Goal: Task Accomplishment & Management: Manage account settings

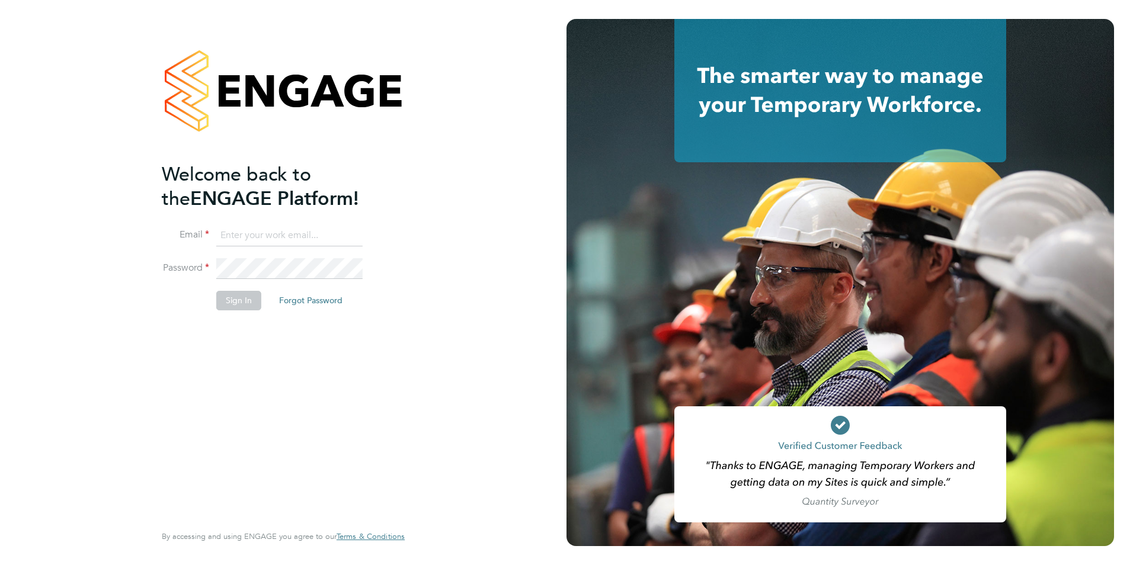
click at [293, 232] on input at bounding box center [289, 235] width 146 height 21
type input "[PERSON_NAME][EMAIL_ADDRESS][PERSON_NAME][DOMAIN_NAME]"
click at [232, 300] on button "Sign In" at bounding box center [238, 300] width 45 height 19
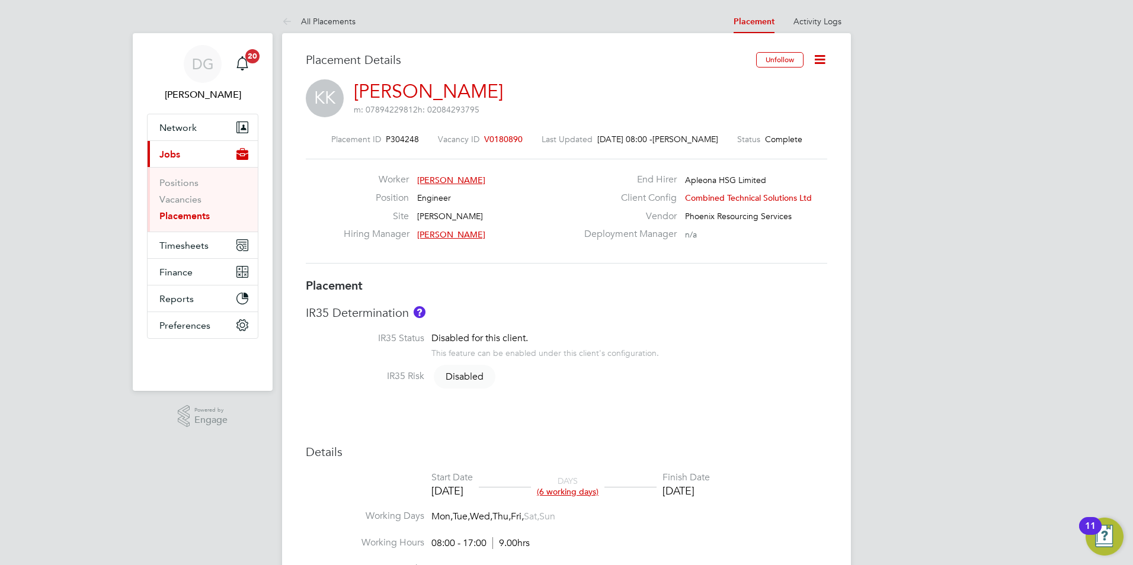
click at [815, 57] on icon at bounding box center [819, 59] width 15 height 15
click at [778, 86] on li "Edit Placement e" at bounding box center [780, 87] width 87 height 17
type input "Lucy Dennis"
type input "19 Sep 2025"
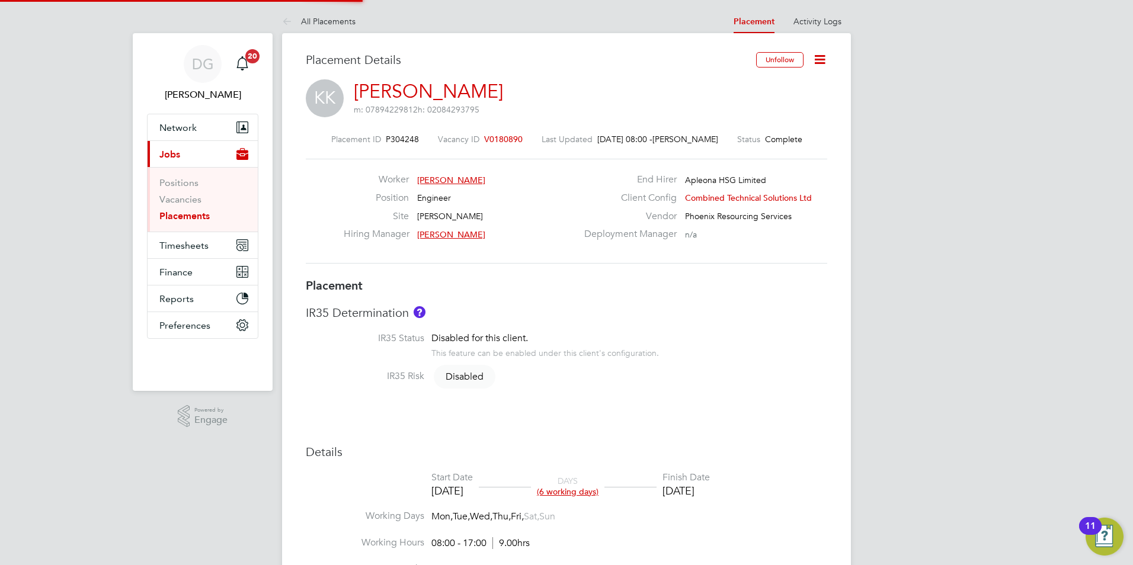
type input "[DATE]"
type input "08:00"
type input "17:00"
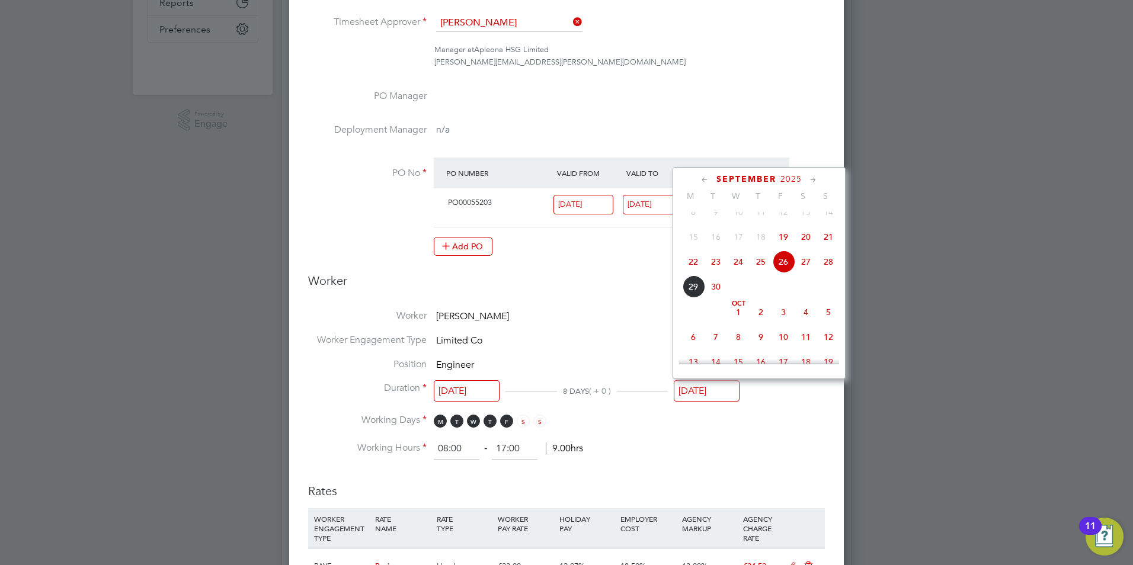
click at [703, 388] on input "[DATE]" at bounding box center [707, 391] width 66 height 22
click at [782, 323] on span "3" at bounding box center [783, 312] width 23 height 23
type input "[DATE]"
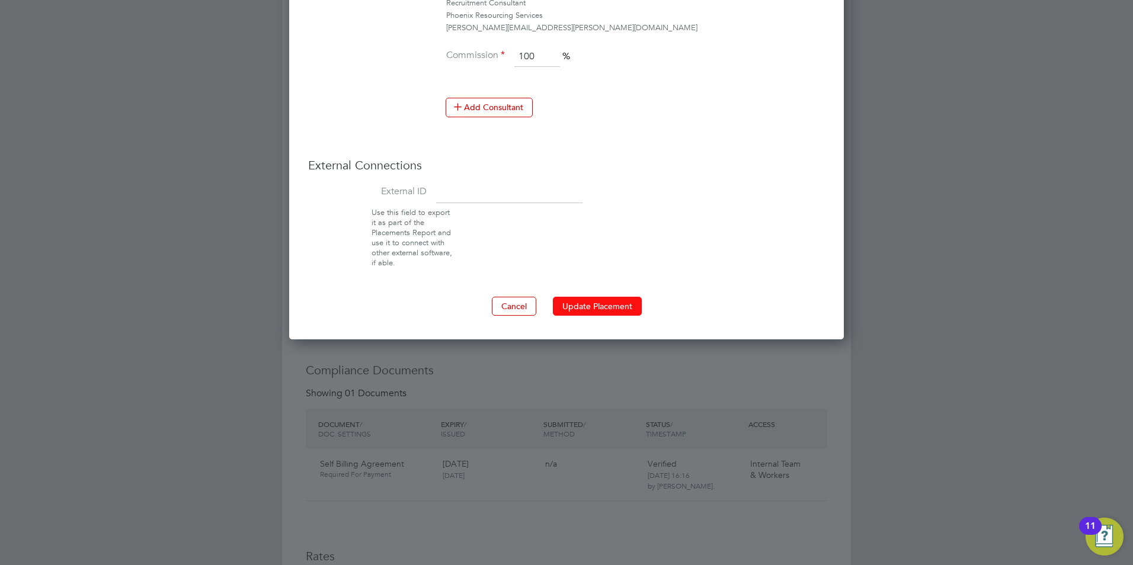
click at [605, 310] on button "Update Placement" at bounding box center [597, 306] width 89 height 19
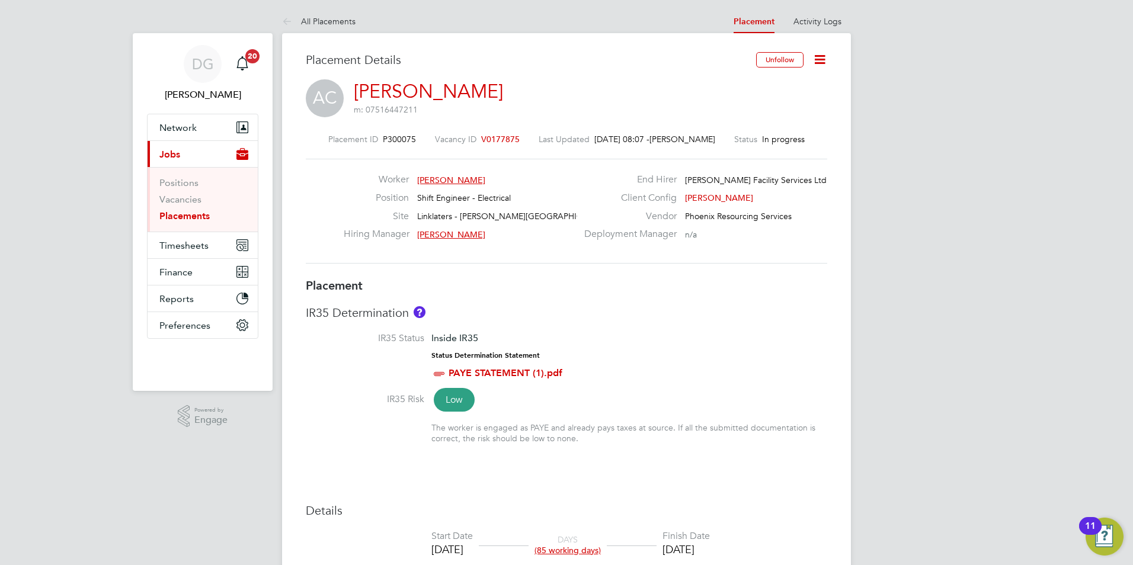
click at [819, 59] on icon at bounding box center [819, 59] width 15 height 15
click at [782, 87] on li "Edit Placement e" at bounding box center [780, 87] width 87 height 17
type input "Nigel Thornborrow"
type input "08 Aug 2025"
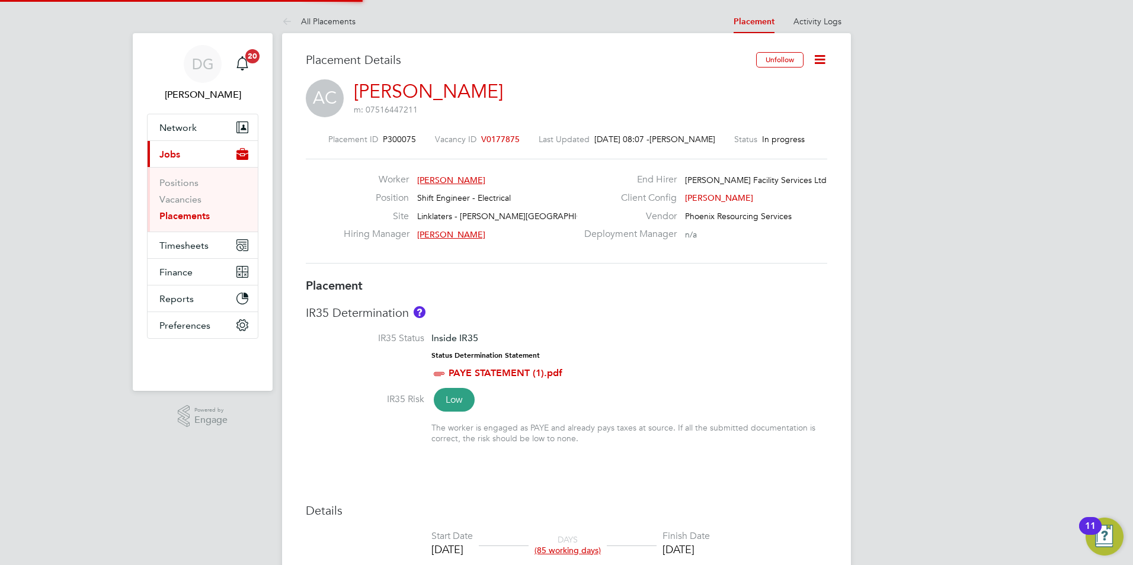
type input "31 Oct 2025"
type input "07:00"
type input "19:00"
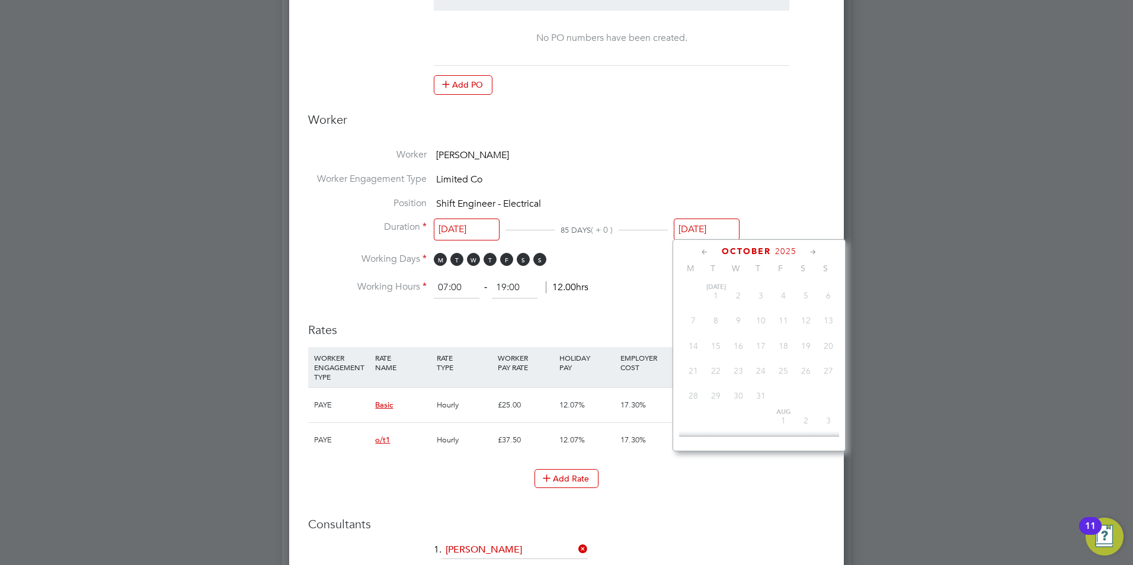
click at [689, 227] on input "31 Oct 2025" at bounding box center [707, 230] width 66 height 22
click at [778, 346] on span "31" at bounding box center [783, 334] width 23 height 23
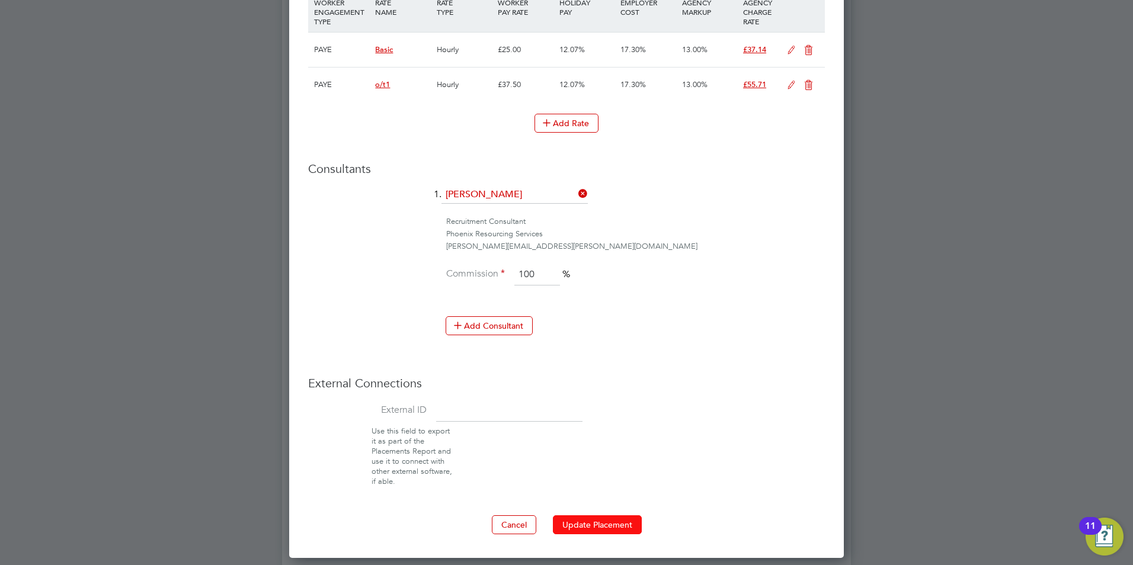
click at [595, 520] on button "Update Placement" at bounding box center [597, 524] width 89 height 19
